Goal: Check status

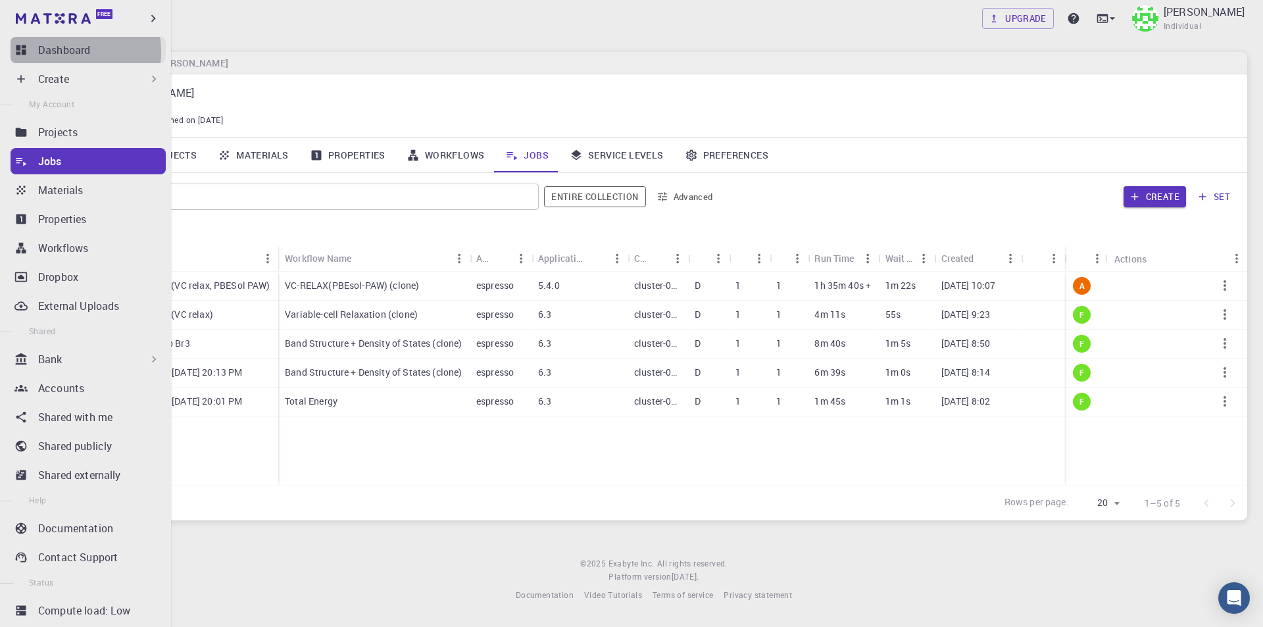
click at [57, 52] on p "Dashboard" at bounding box center [64, 50] width 52 height 16
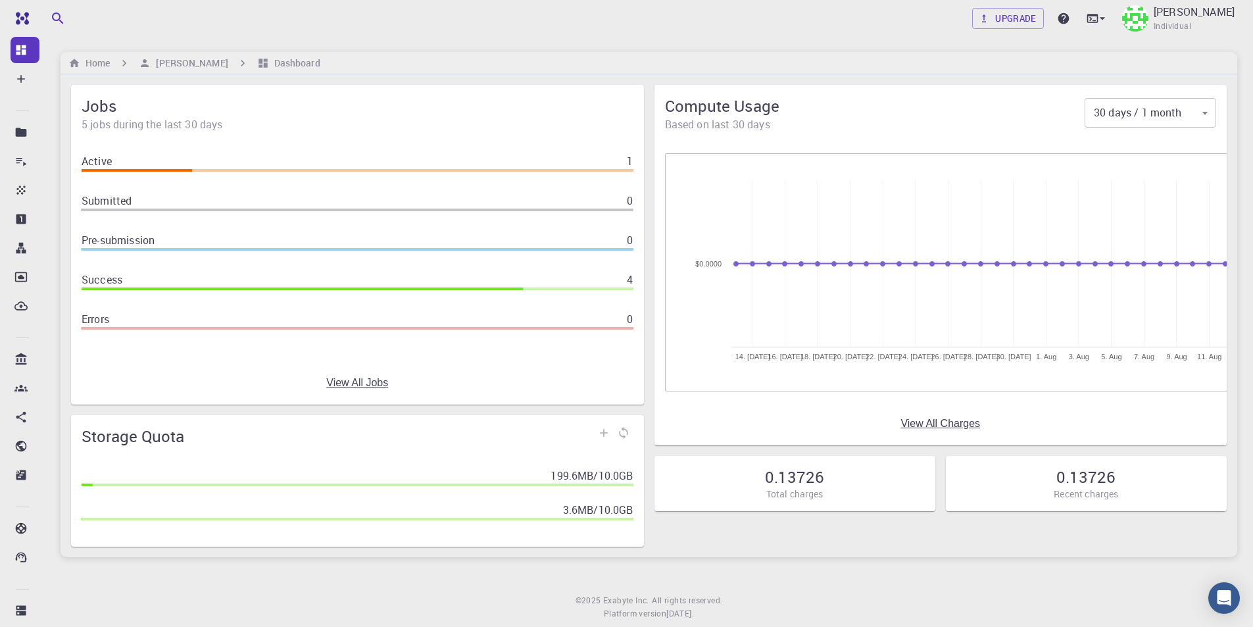
click at [364, 377] on link "View All Jobs" at bounding box center [357, 383] width 62 height 12
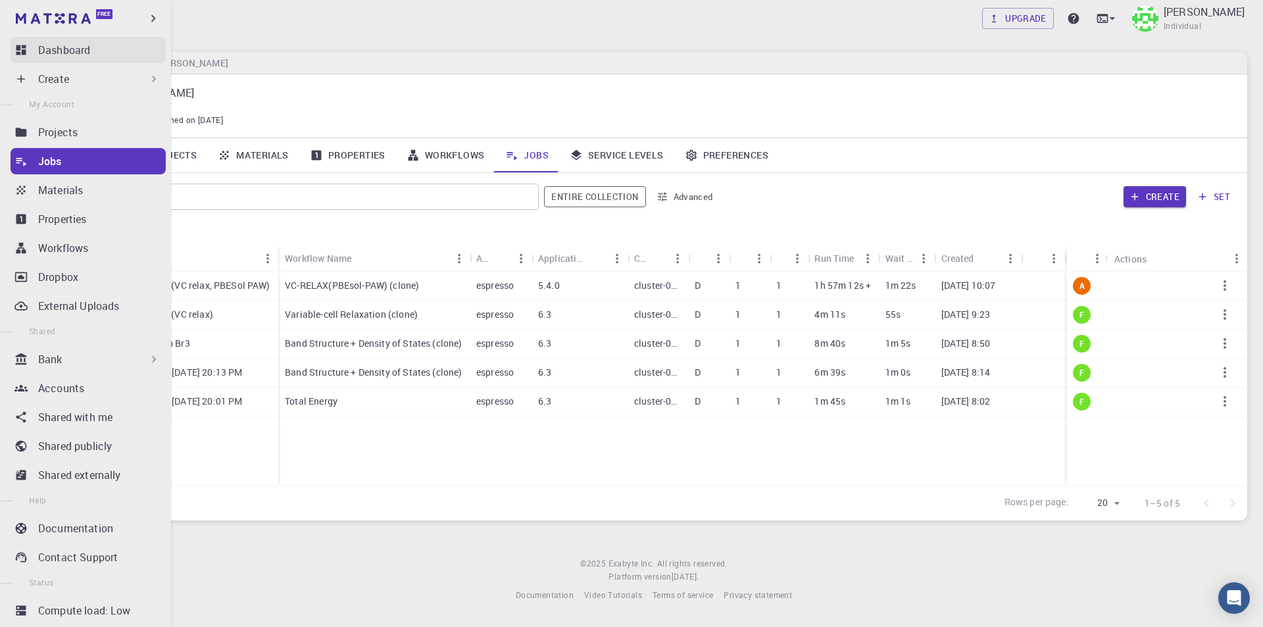
click at [26, 45] on icon at bounding box center [20, 49] width 13 height 13
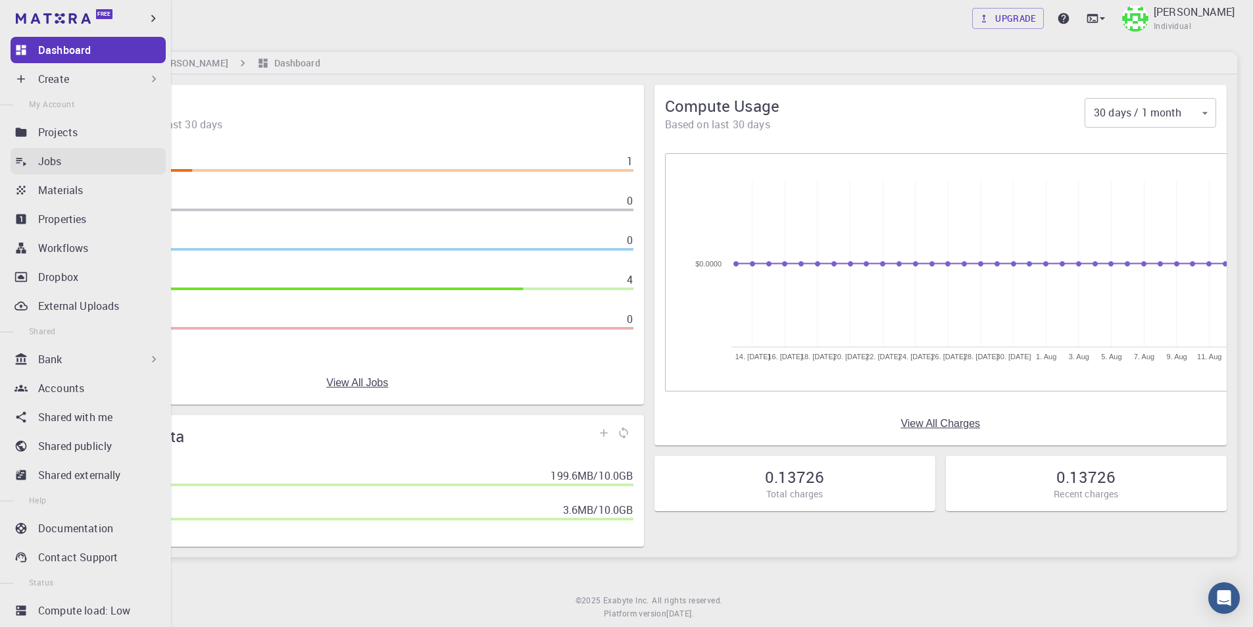
click at [72, 158] on div "Jobs" at bounding box center [102, 161] width 128 height 16
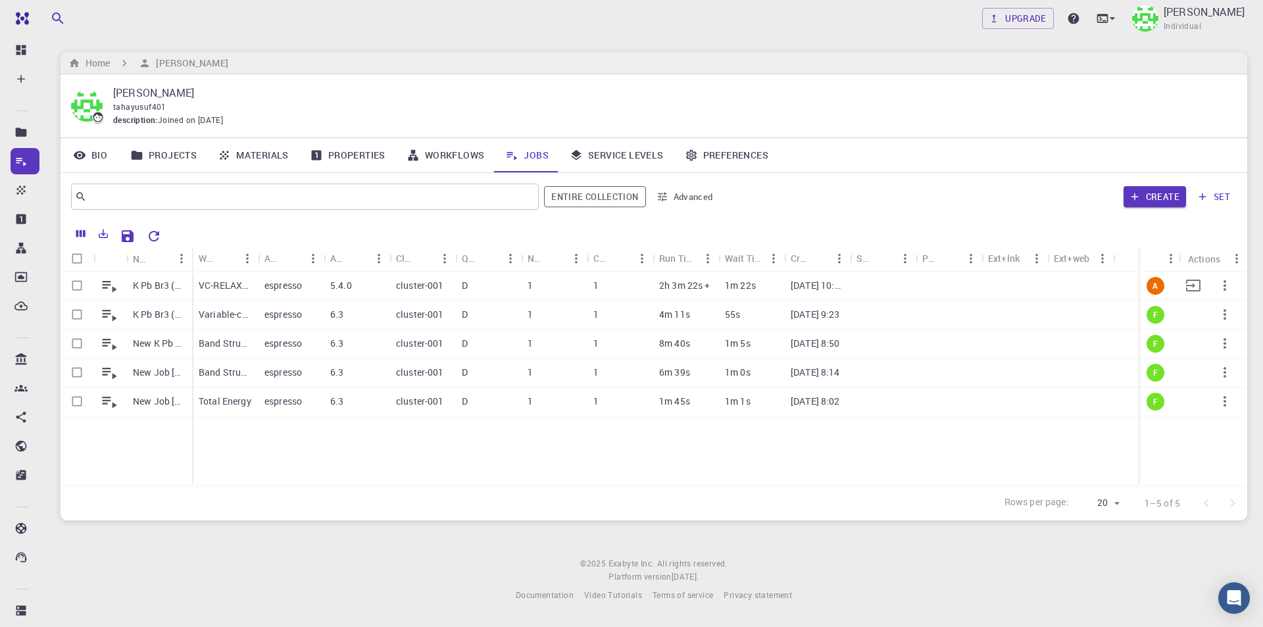
click at [154, 288] on p "K Pb Br3 (VC relax, PBESol PAW)" at bounding box center [159, 285] width 53 height 13
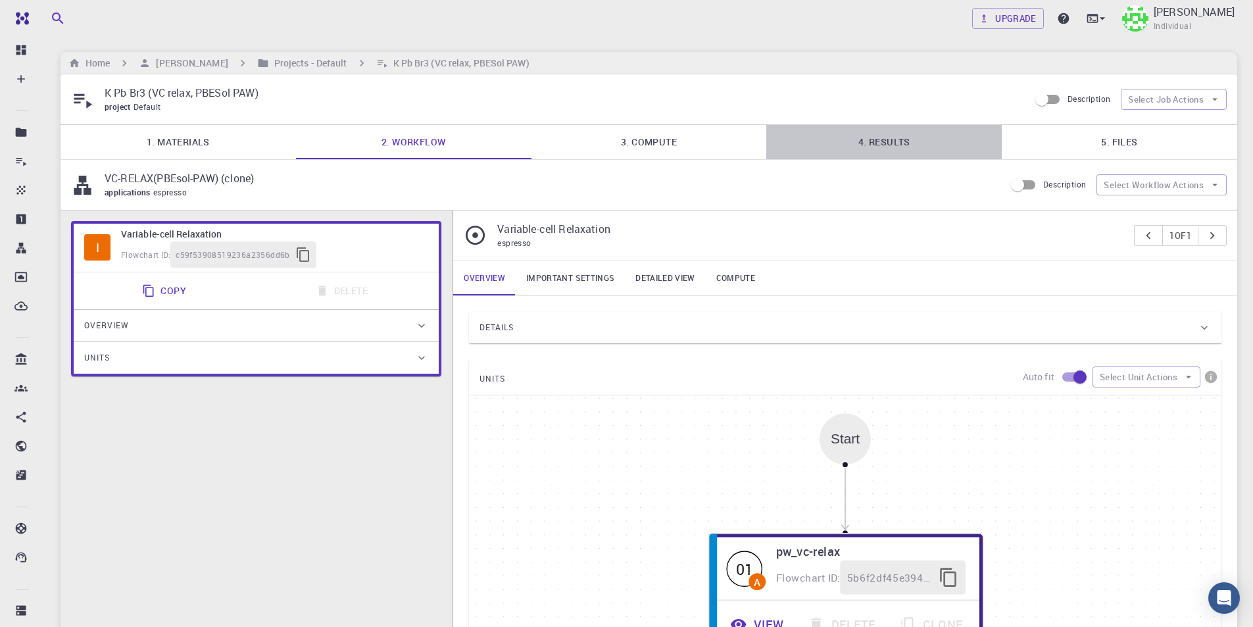
click at [717, 139] on link "4. Results" at bounding box center [885, 142] width 236 height 34
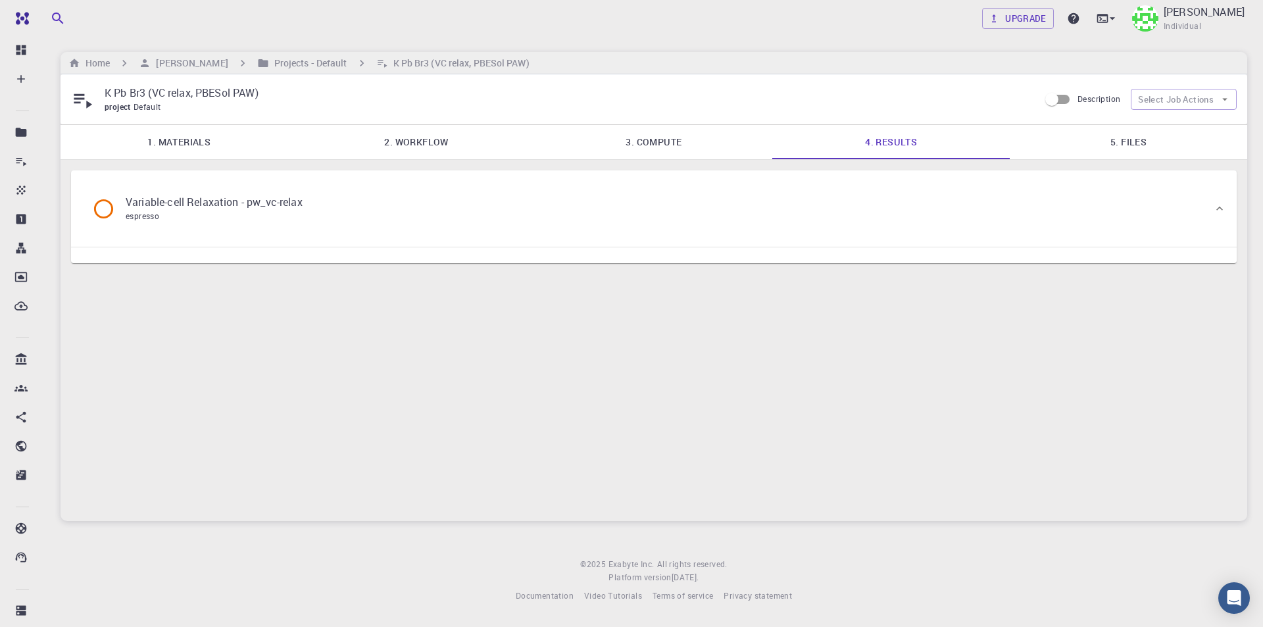
click at [101, 209] on icon at bounding box center [103, 208] width 23 height 23
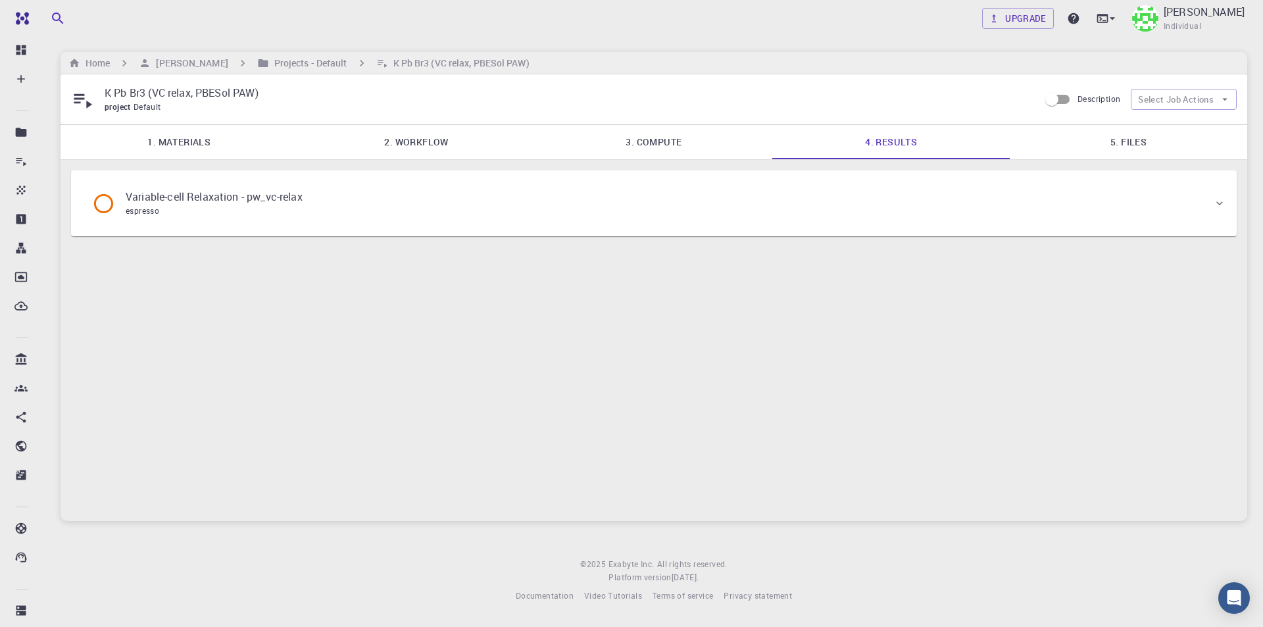
click at [102, 205] on icon at bounding box center [103, 203] width 23 height 23
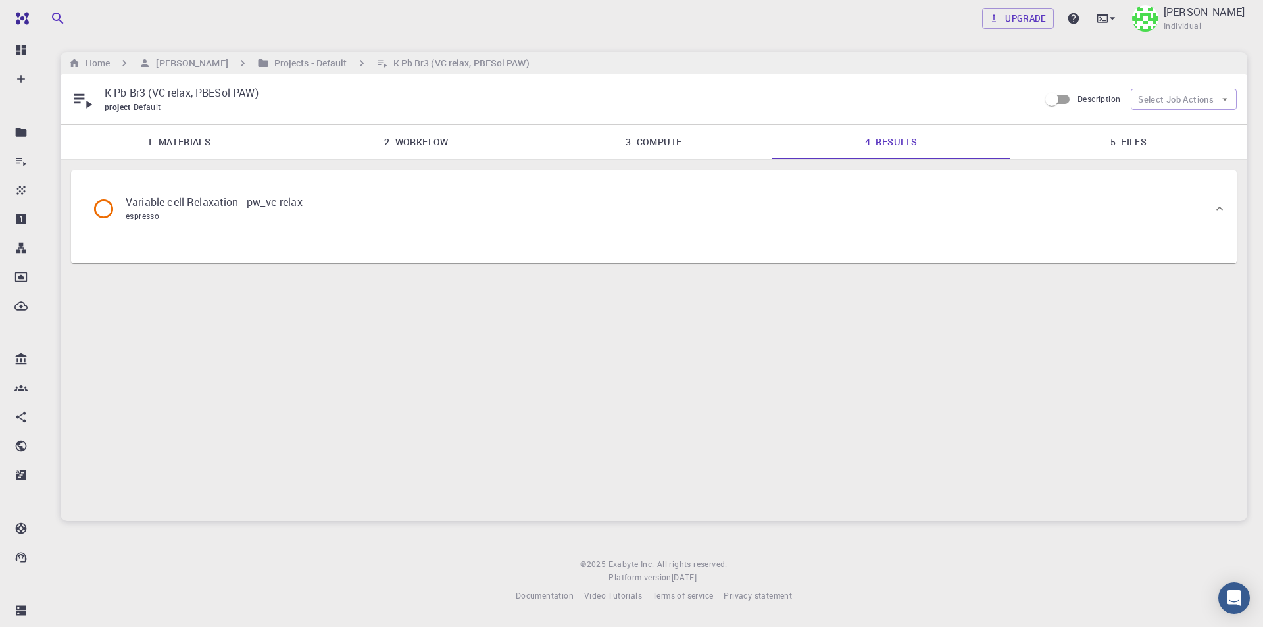
click at [717, 138] on link "5. Files" at bounding box center [1129, 142] width 238 height 34
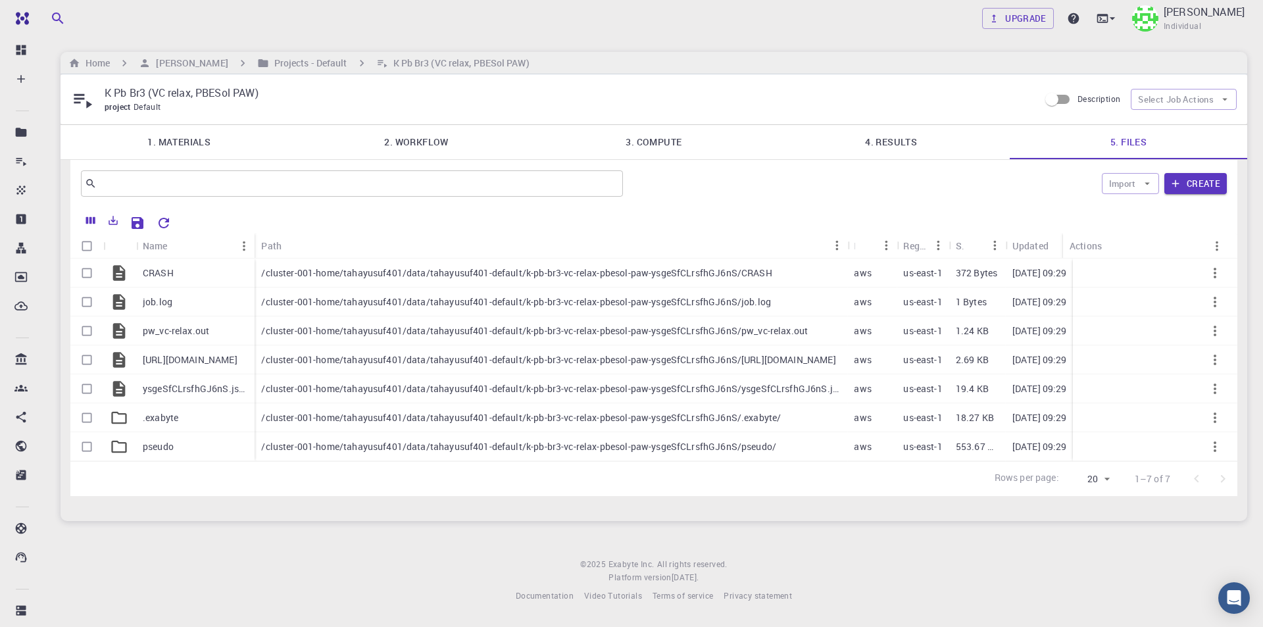
click at [717, 143] on link "4. Results" at bounding box center [891, 142] width 238 height 34
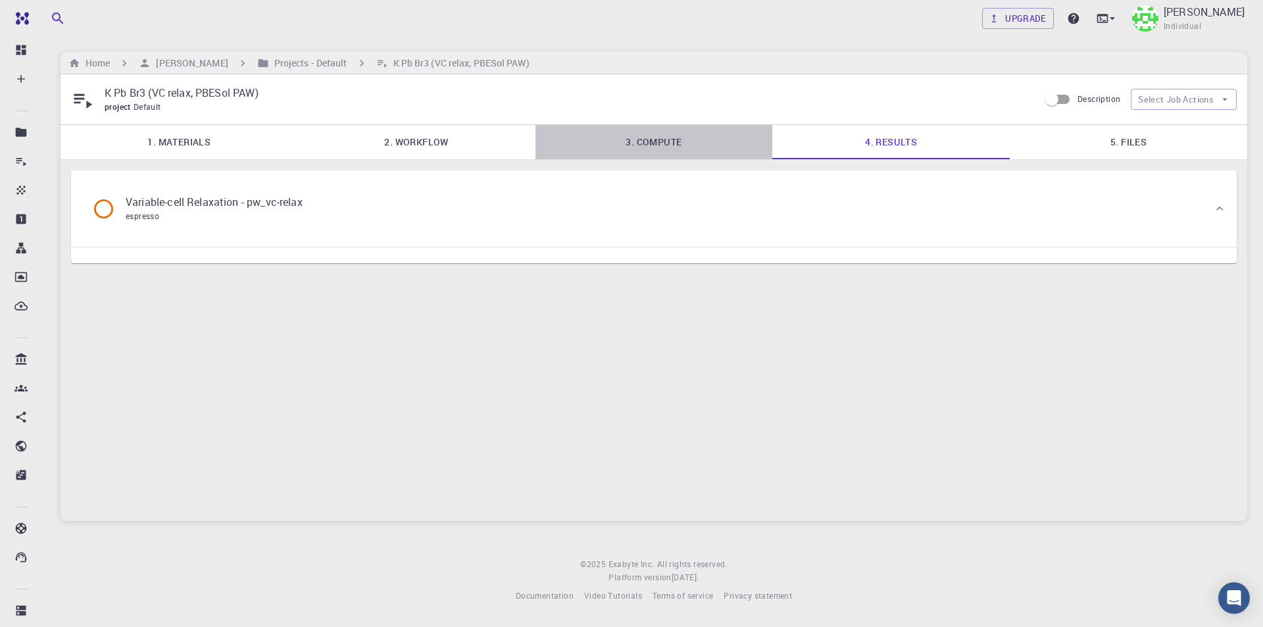
click at [643, 143] on link "3. Compute" at bounding box center [655, 142] width 238 height 34
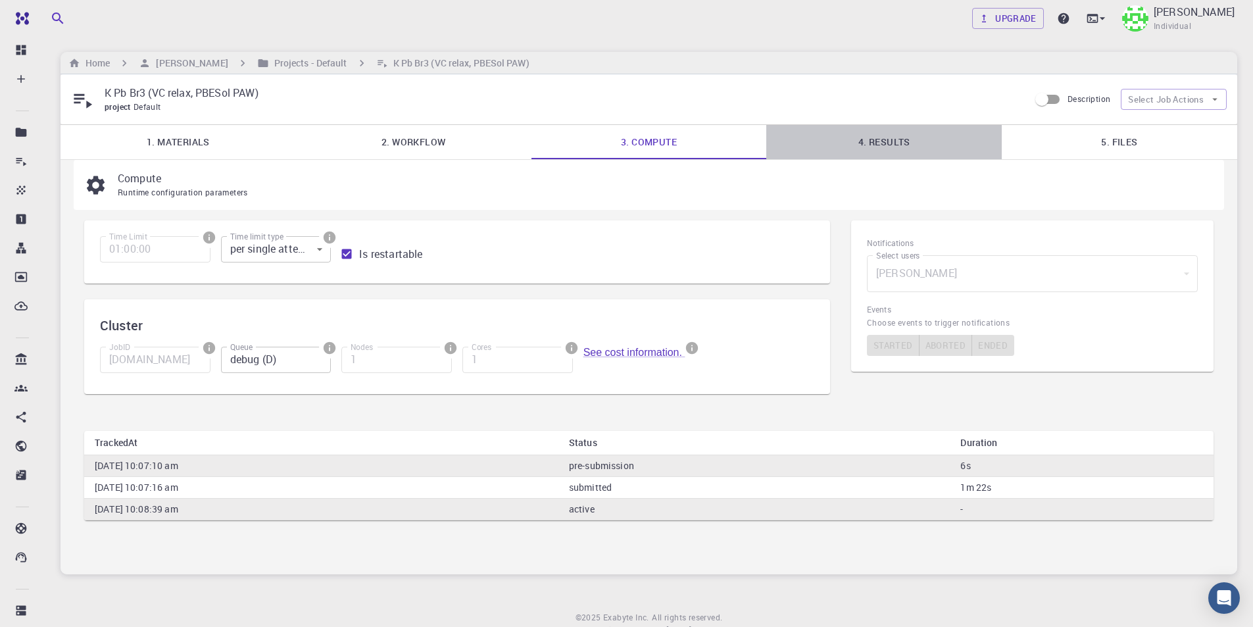
click at [717, 134] on link "4. Results" at bounding box center [885, 142] width 236 height 34
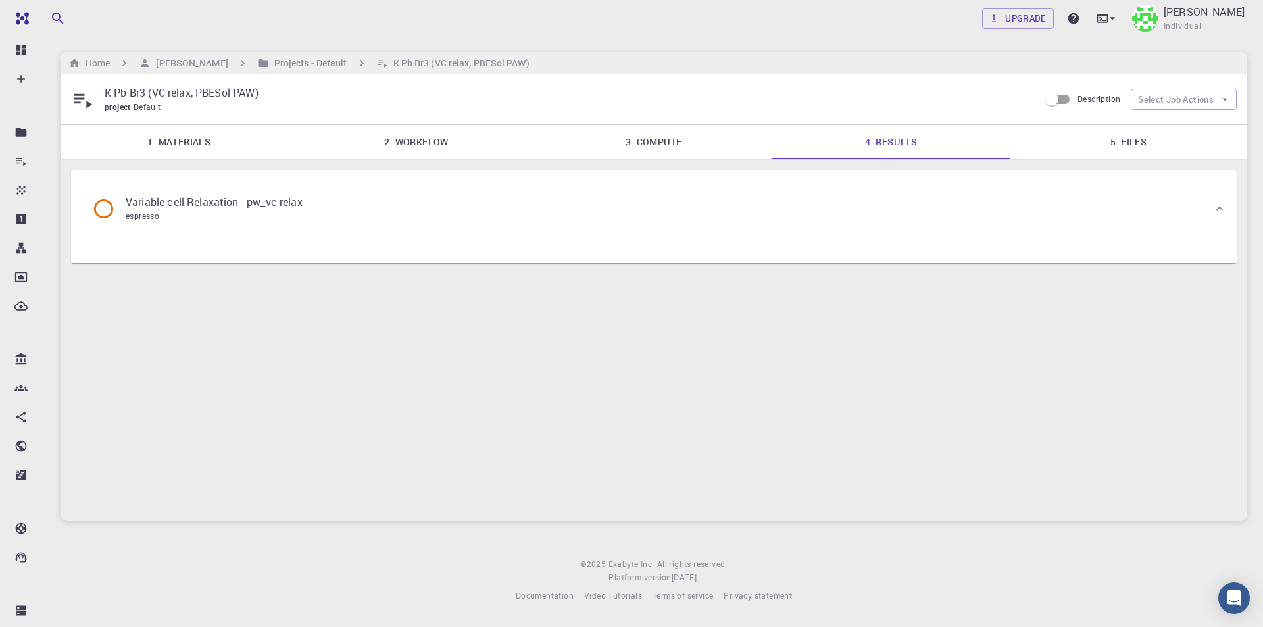
click at [682, 146] on link "3. Compute" at bounding box center [655, 142] width 238 height 34
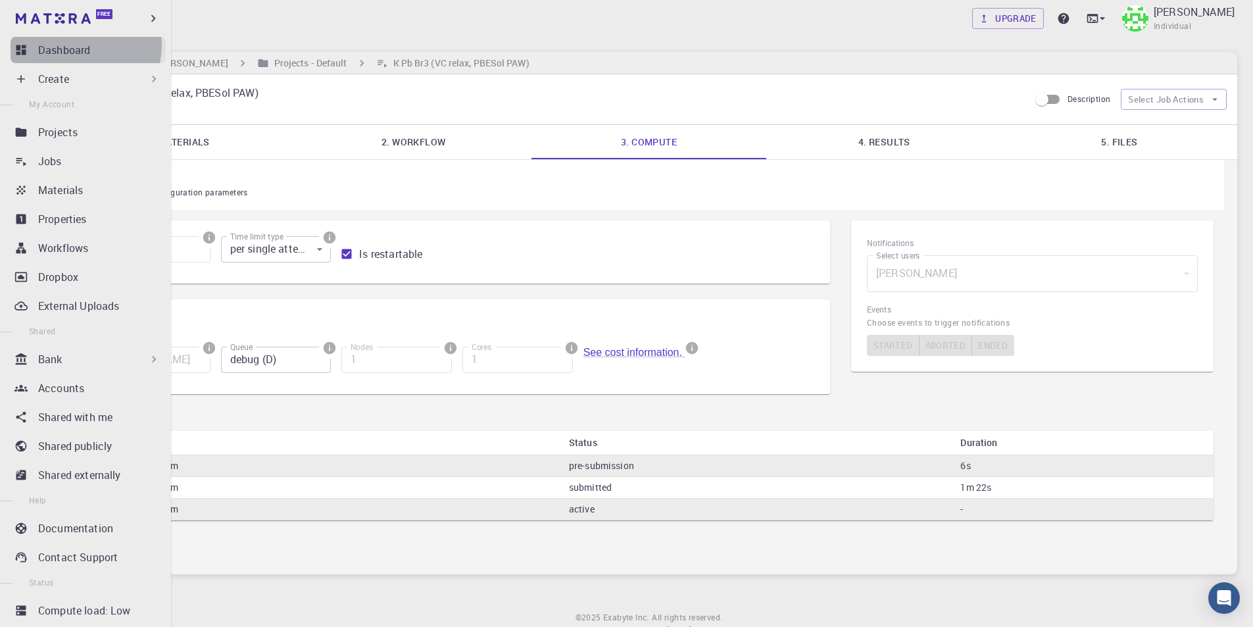
click at [79, 45] on p "Dashboard" at bounding box center [64, 50] width 52 height 16
